Goal: Information Seeking & Learning: Stay updated

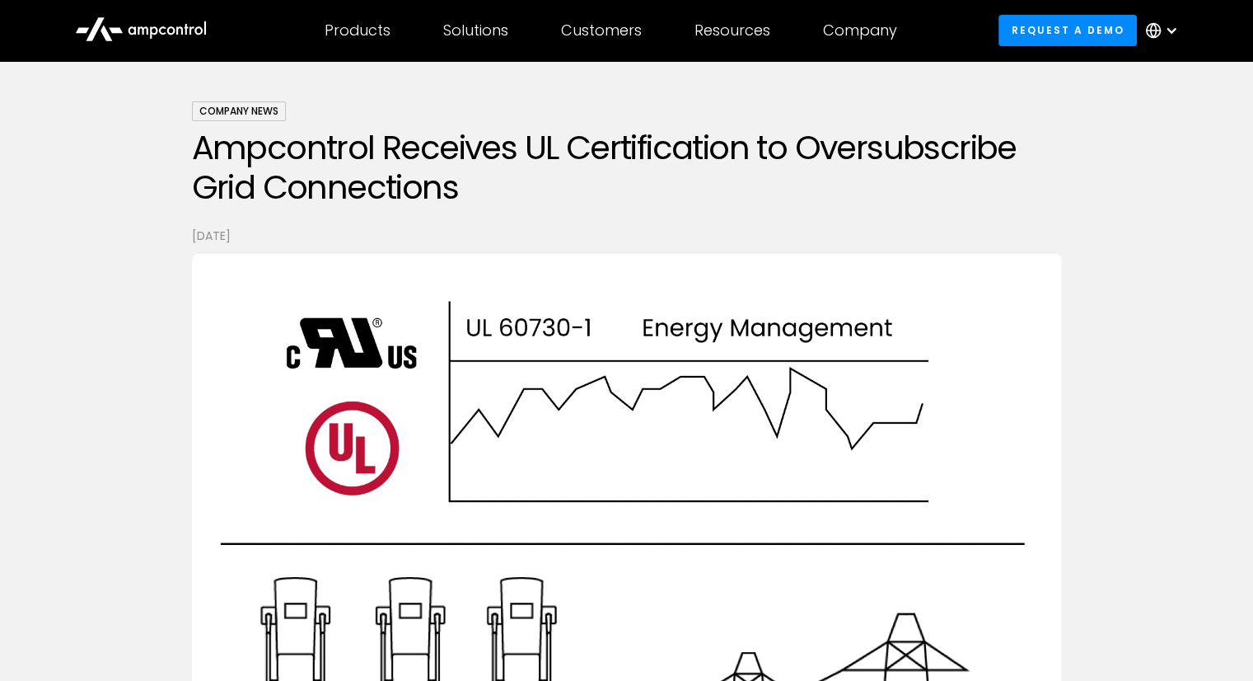
scroll to position [63, 0]
